Goal: Task Accomplishment & Management: Complete application form

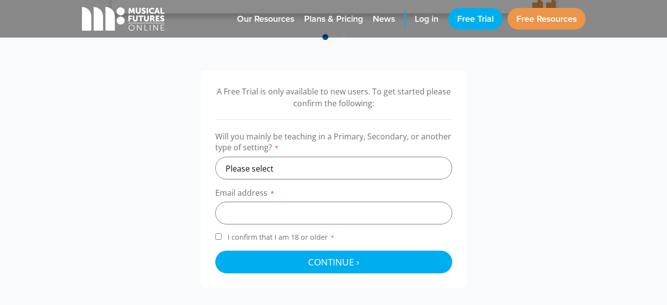
scroll to position [296, 0]
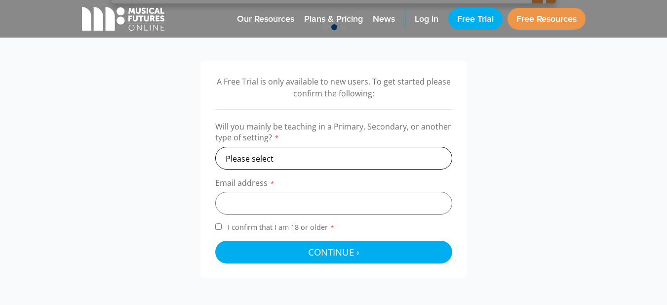
click at [247, 156] on select "Please select Primary Secondary Other" at bounding box center [333, 158] width 237 height 23
select select "primary"
click at [215, 147] on select "Please select Primary Secondary Other" at bounding box center [333, 158] width 237 height 23
click at [233, 199] on input "email" at bounding box center [333, 203] width 237 height 23
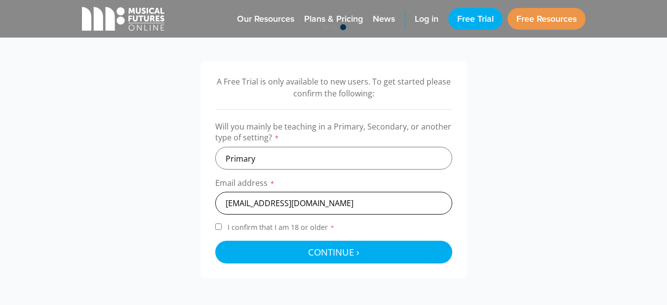
type input "[EMAIL_ADDRESS][DOMAIN_NAME]"
click at [220, 226] on input "I confirm that I am 18 or older *" at bounding box center [218, 226] width 6 height 6
checkbox input "true"
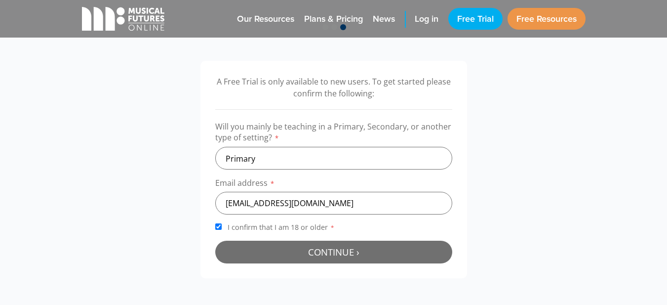
click at [326, 248] on span "Continue ›" at bounding box center [333, 251] width 51 height 12
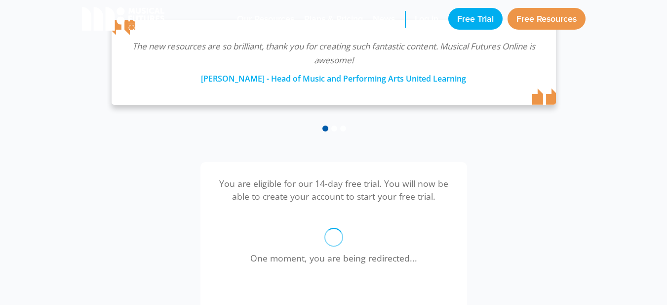
scroll to position [318, 0]
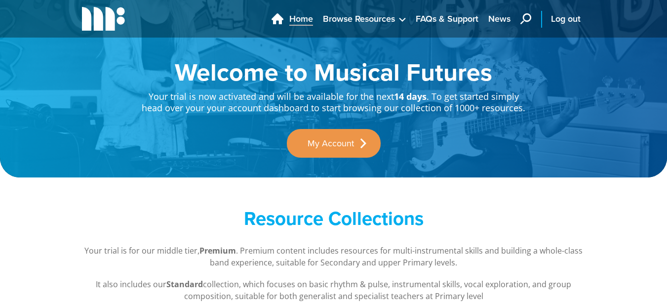
click at [301, 16] on span "Home" at bounding box center [301, 18] width 24 height 13
